Goal: Transaction & Acquisition: Register for event/course

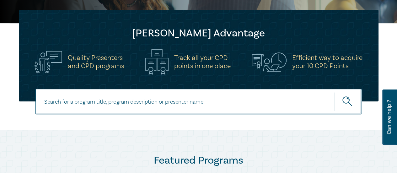
scroll to position [35, 0]
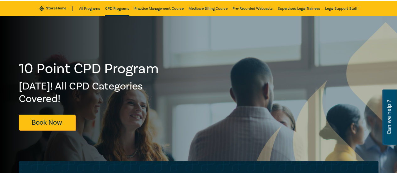
click at [114, 6] on link "CPD Programs" at bounding box center [117, 8] width 24 height 14
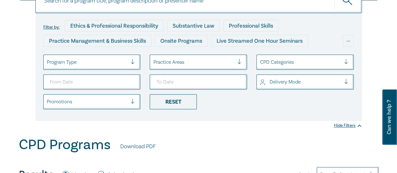
scroll to position [88, 0]
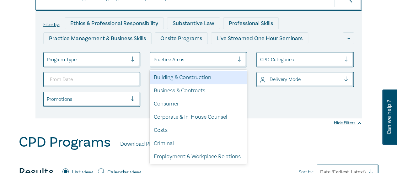
click at [242, 58] on div at bounding box center [241, 60] width 9 height 6
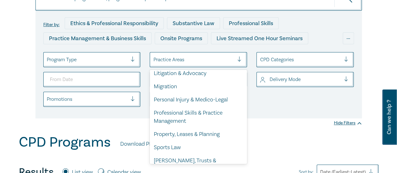
scroll to position [201, 0]
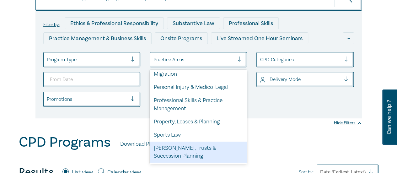
click at [197, 155] on div "[PERSON_NAME], Trusts & Succession Planning" at bounding box center [198, 152] width 97 height 21
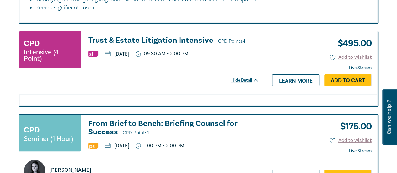
scroll to position [1227, 0]
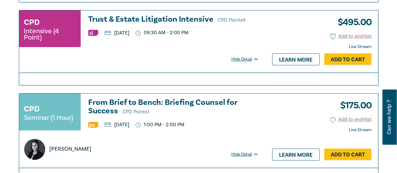
click at [186, 18] on h3 "Trust & Estate Litigation Intensive CPD Points 4" at bounding box center [173, 19] width 171 height 9
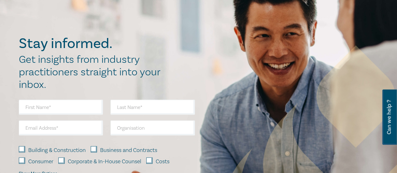
scroll to position [498, 0]
